Goal: Transaction & Acquisition: Subscribe to service/newsletter

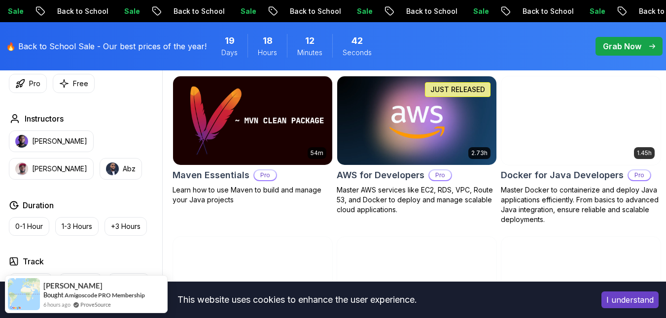
scroll to position [590, 0]
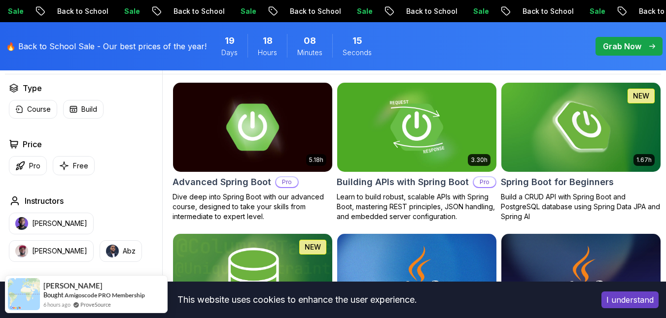
scroll to position [0, 0]
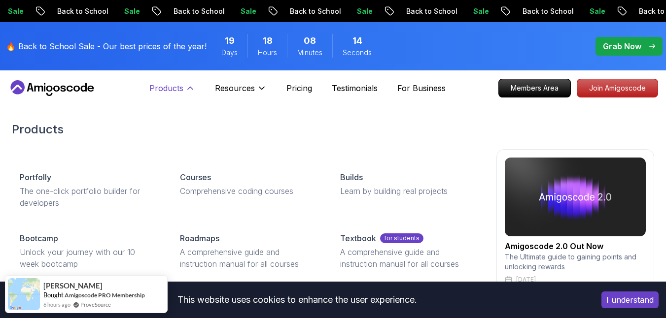
click at [172, 87] on p "Products" at bounding box center [166, 88] width 34 height 12
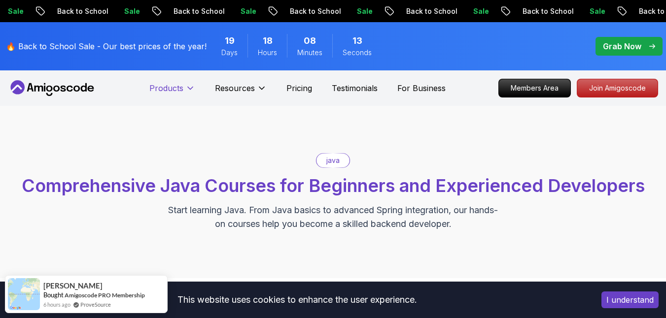
click at [172, 87] on p "Products" at bounding box center [166, 88] width 34 height 12
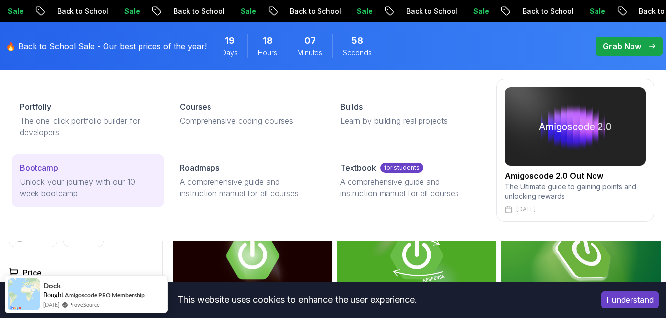
scroll to position [175, 0]
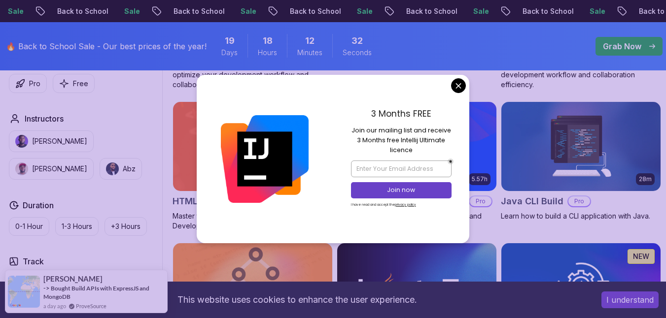
scroll to position [1292, 0]
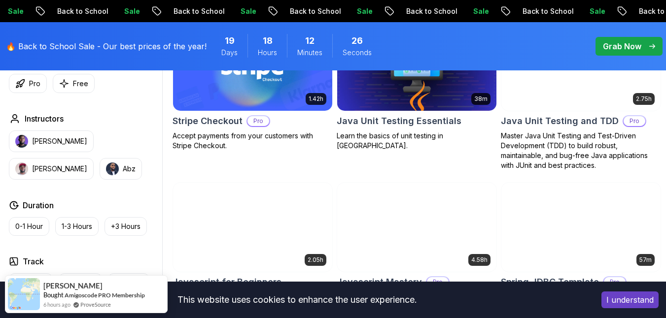
scroll to position [1932, 0]
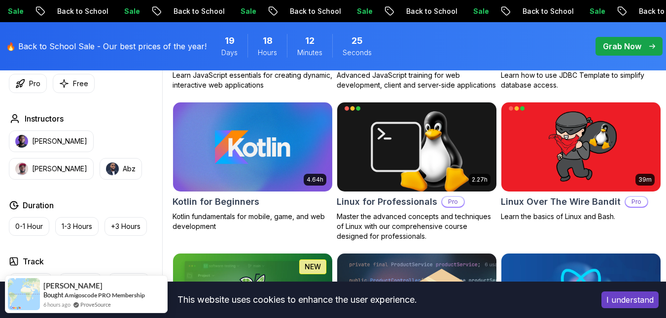
click at [635, 305] on button "I understand" at bounding box center [629, 300] width 57 height 17
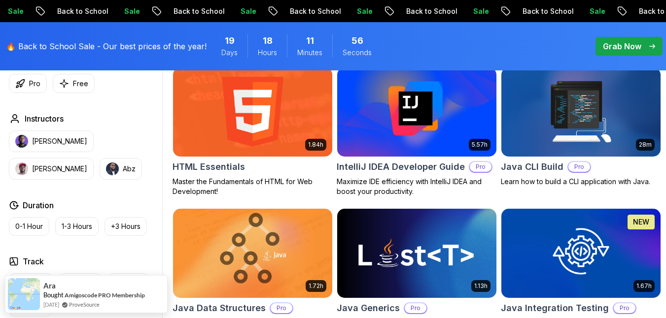
scroll to position [1271, 0]
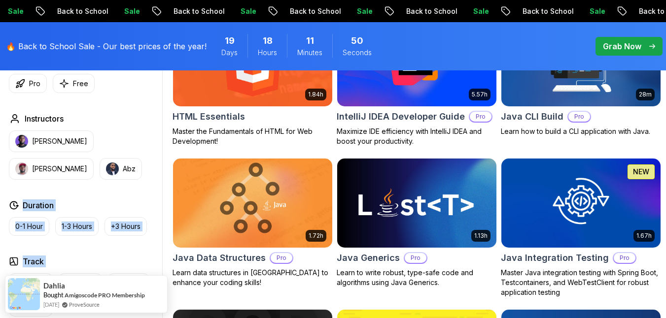
click at [160, 190] on div "Type Course Build Price Pro Free Instructors Nelson Djalo Richard Abz Duration …" at bounding box center [333, 319] width 656 height 2436
click at [166, 180] on div "Type Course Build Price Pro Free Instructors Nelson Djalo Richard Abz Duration …" at bounding box center [333, 319] width 656 height 2436
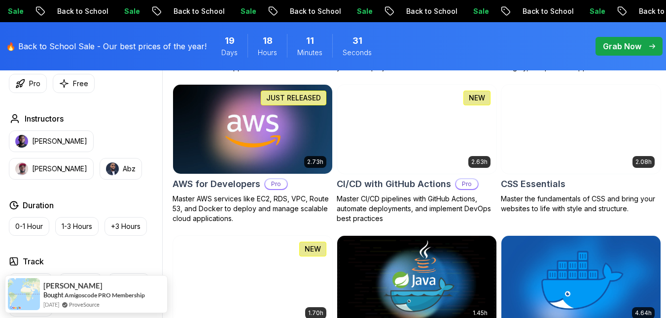
scroll to position [746, 0]
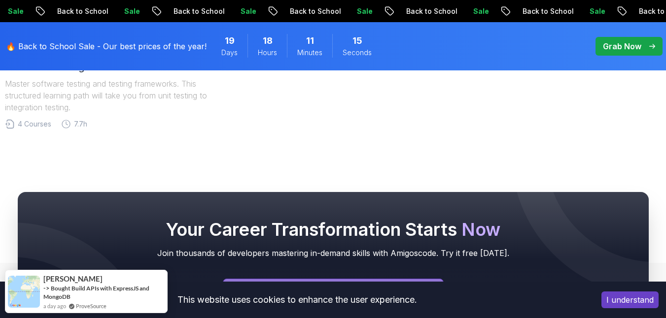
scroll to position [839, 0]
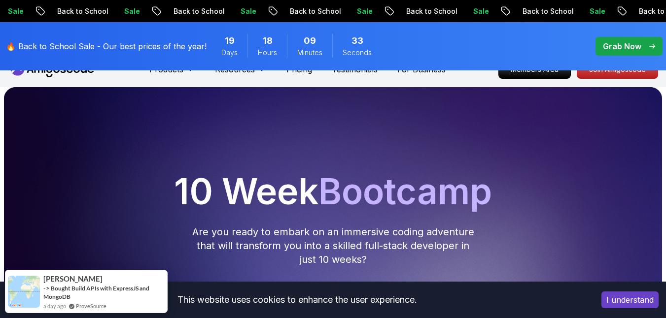
scroll to position [34, 0]
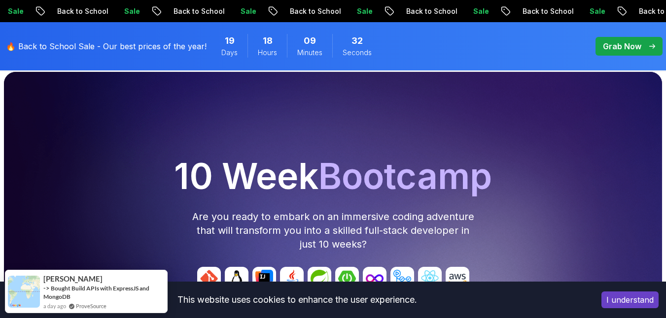
click at [637, 302] on button "I understand" at bounding box center [629, 300] width 57 height 17
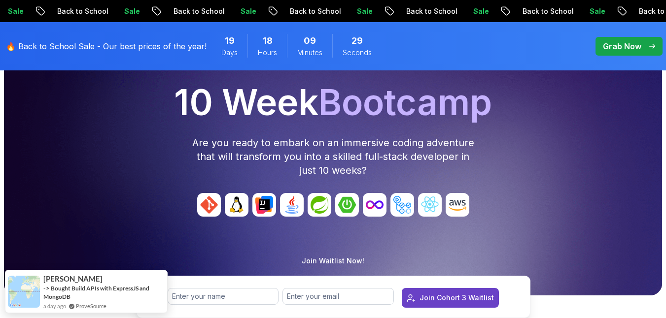
scroll to position [0, 0]
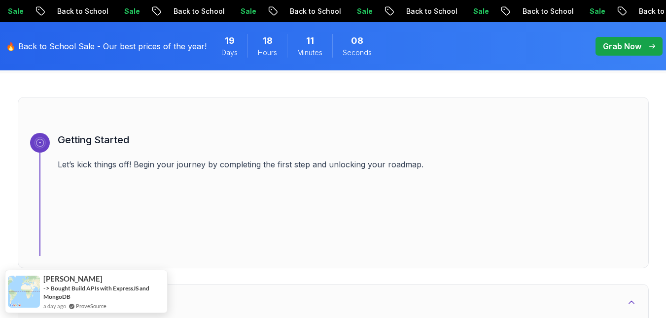
scroll to position [393, 0]
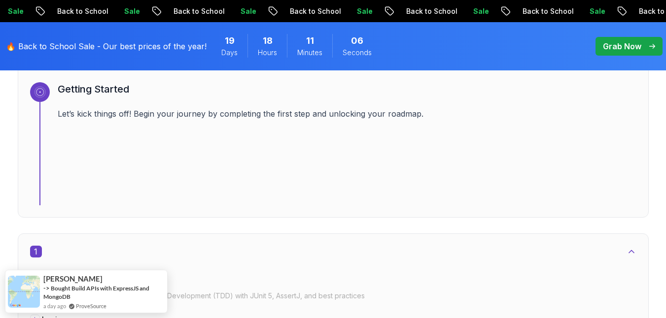
click at [179, 259] on div "1 Java Unit Testing Master Java Unit Testing and Test-Driven Development (TDD) …" at bounding box center [333, 315] width 606 height 138
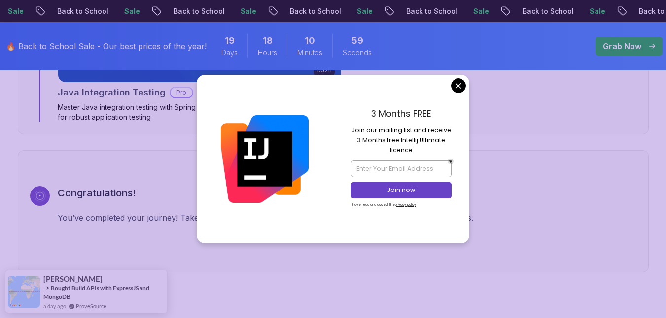
scroll to position [1815, 0]
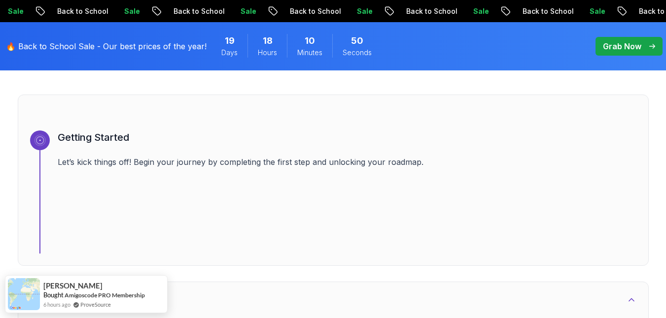
scroll to position [351, 0]
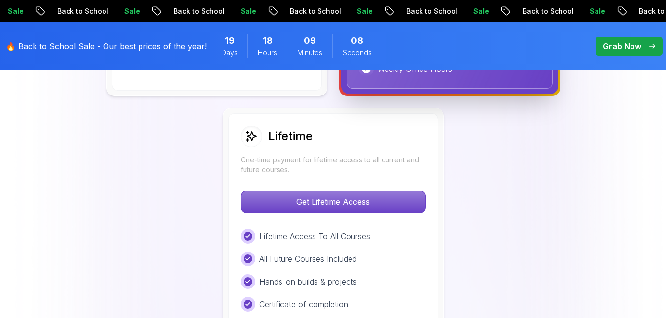
scroll to position [782, 0]
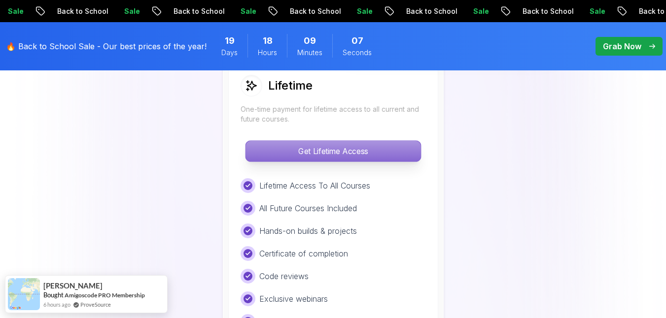
click at [344, 158] on p "Get Lifetime Access" at bounding box center [332, 151] width 175 height 21
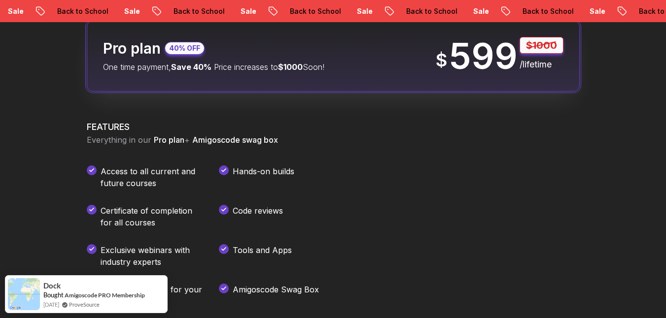
scroll to position [1170, 0]
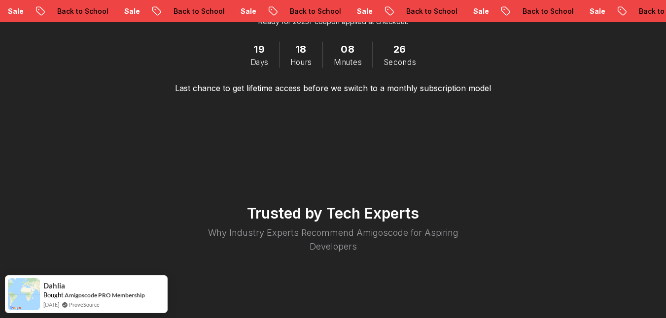
scroll to position [2135, 0]
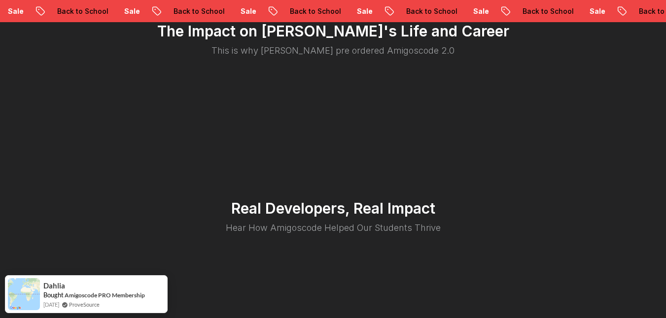
click at [398, 10] on p "Back to School" at bounding box center [431, 11] width 67 height 10
click at [464, 10] on p "Sale" at bounding box center [480, 11] width 32 height 10
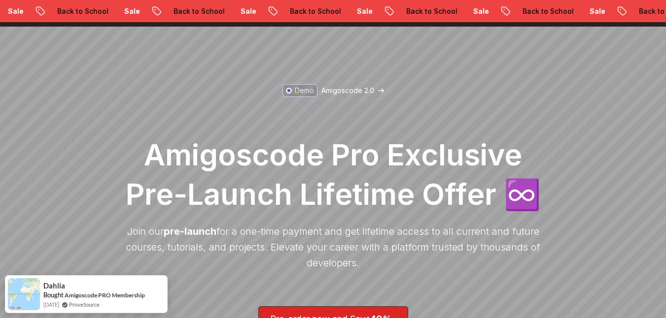
scroll to position [0, 0]
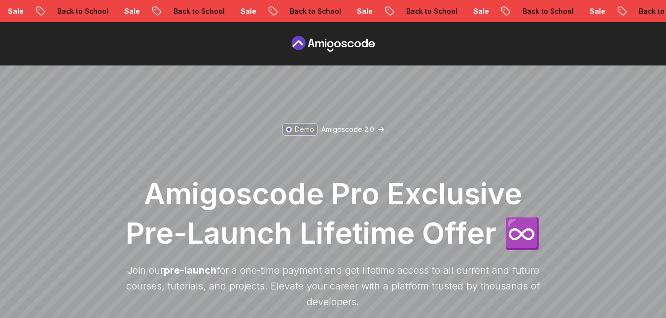
click at [312, 48] on icon at bounding box center [333, 44] width 89 height 16
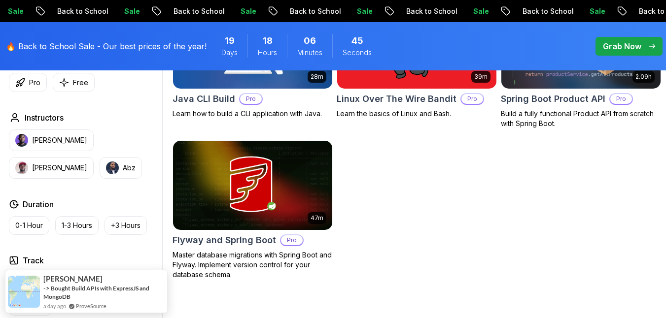
scroll to position [255, 0]
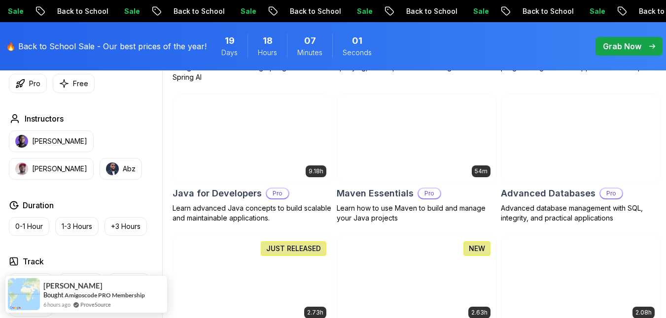
scroll to position [629, 0]
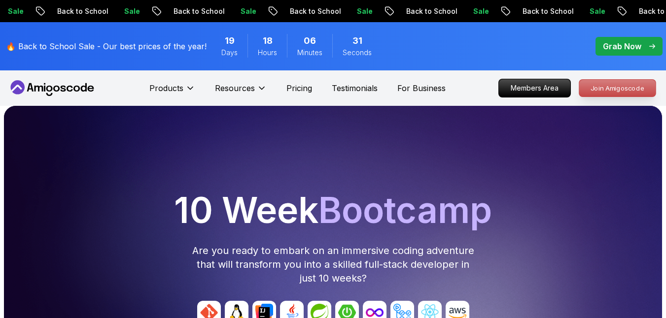
click at [610, 94] on p "Join Amigoscode" at bounding box center [617, 88] width 76 height 17
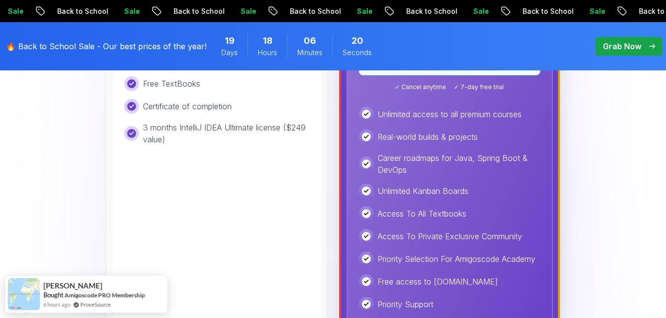
scroll to position [365, 0]
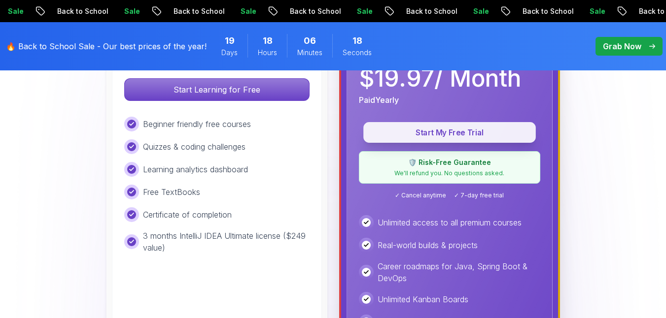
click at [426, 137] on p "Start My Free Trial" at bounding box center [450, 132] width 150 height 11
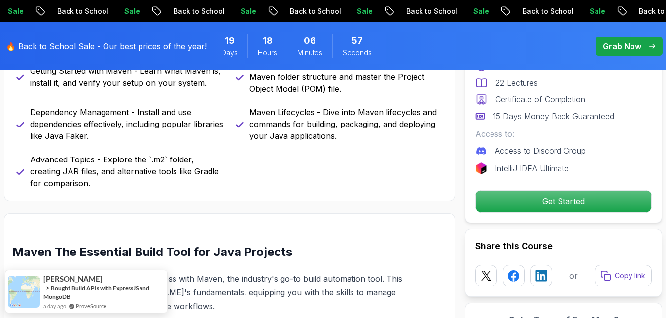
scroll to position [453, 0]
